Goal: Transaction & Acquisition: Purchase product/service

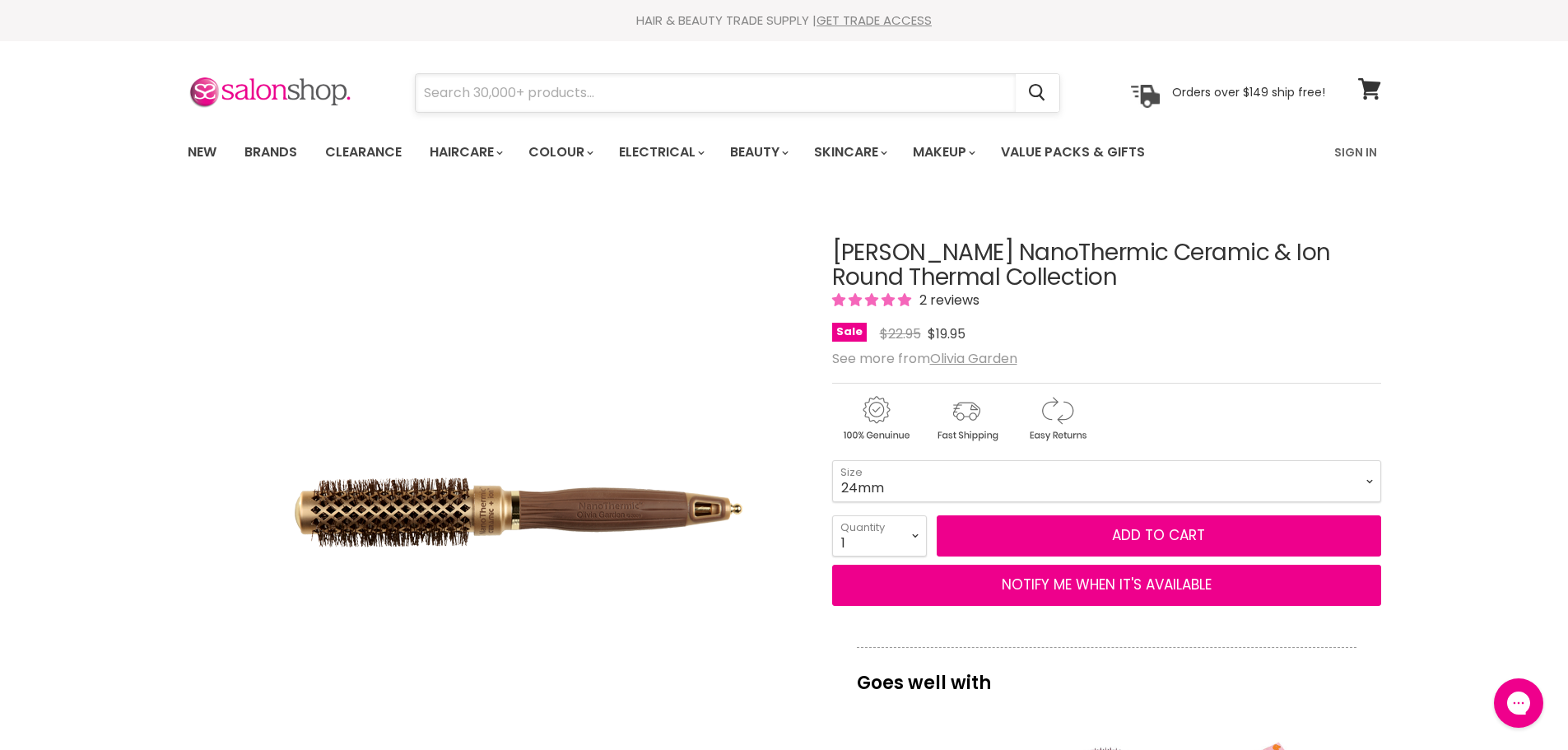
paste input "hello bleach medium tint brush pink"
type input "hello bleach medium tint brush pink"
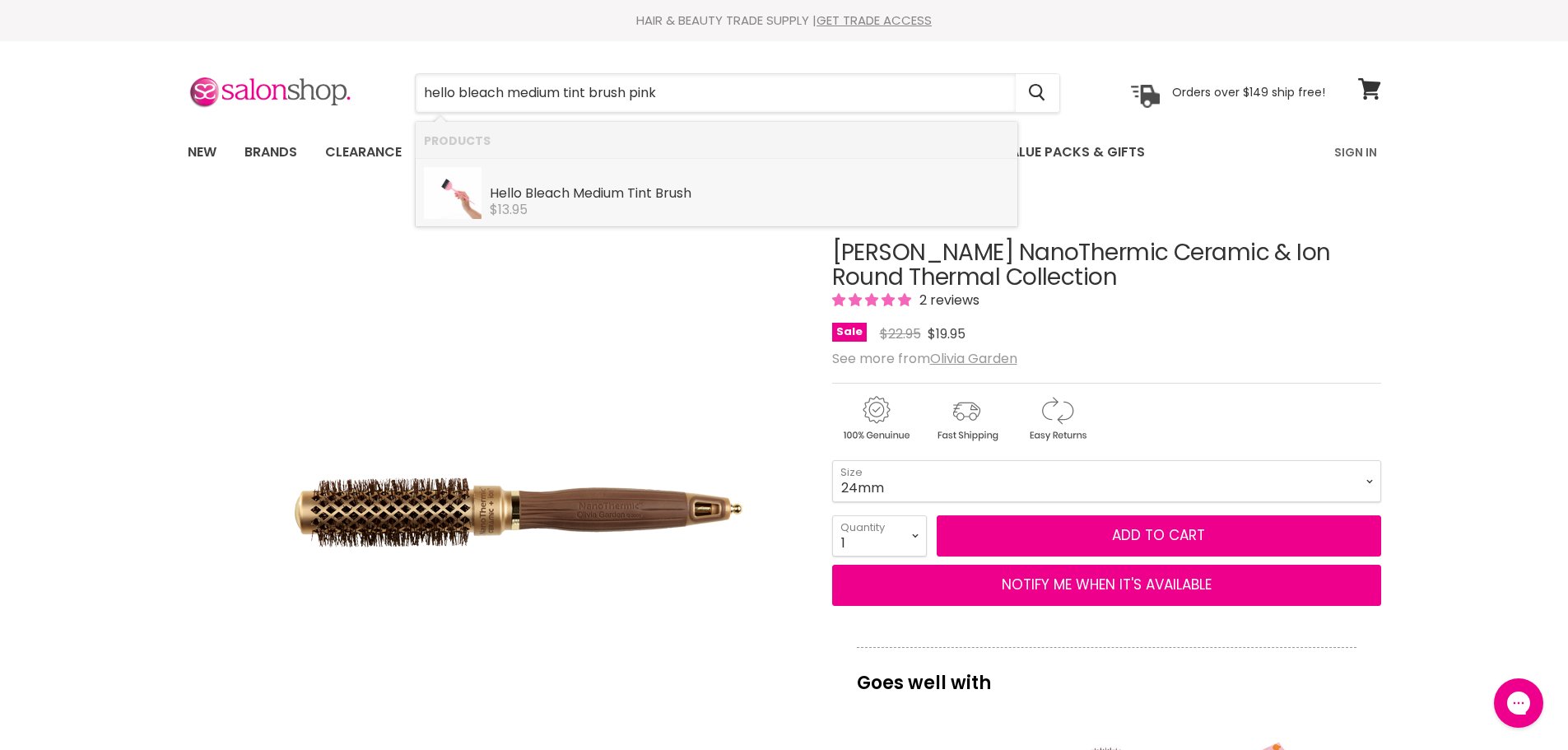
click at [577, 204] on div "$13.95" at bounding box center [749, 209] width 519 height 14
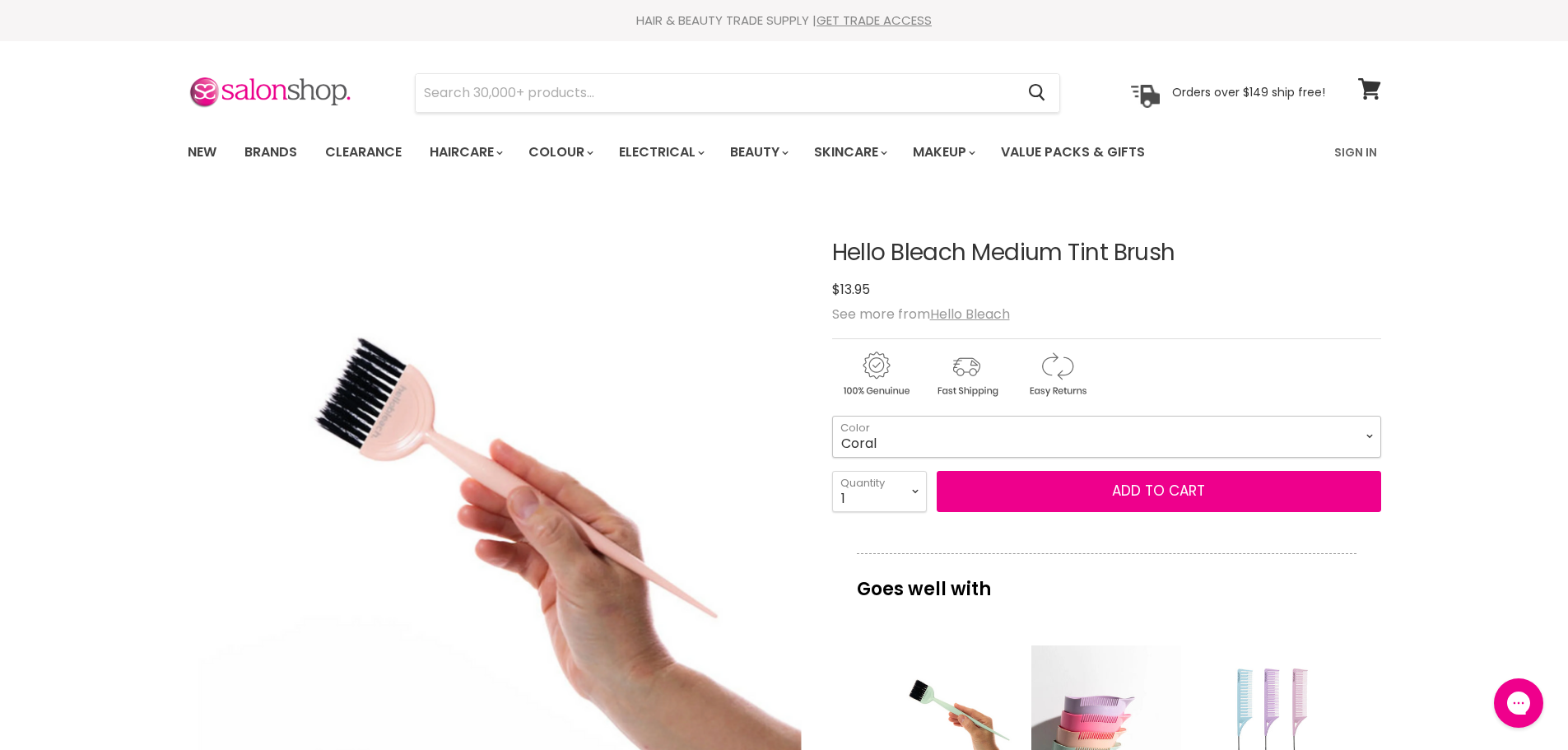
click at [1367, 443] on select "Coral Jade Ivory Lilac Pink Baby Pink Burgandy" at bounding box center [1107, 436] width 549 height 41
click at [832, 416] on select "Coral Jade Ivory Lilac Pink Baby Pink Burgandy" at bounding box center [1107, 436] width 549 height 41
select select "Pink"
